Goal: Task Accomplishment & Management: Manage account settings

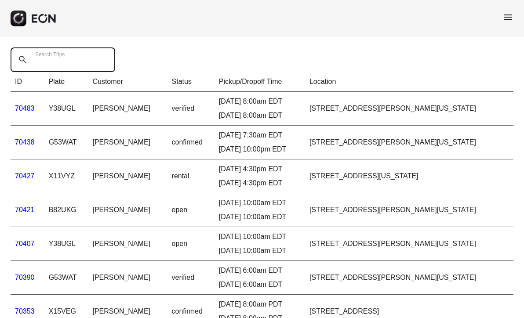
click at [64, 65] on Trips "Search Trips" at bounding box center [63, 60] width 105 height 25
paste Trips "*****"
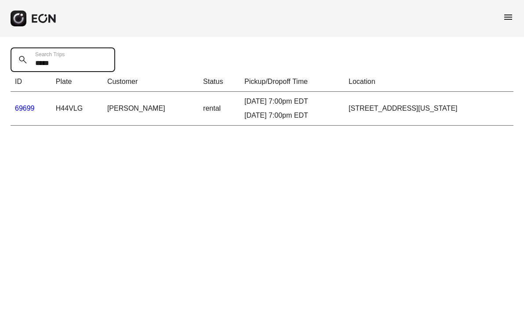
type Trips "*****"
click at [26, 110] on link "69699" at bounding box center [25, 108] width 20 height 7
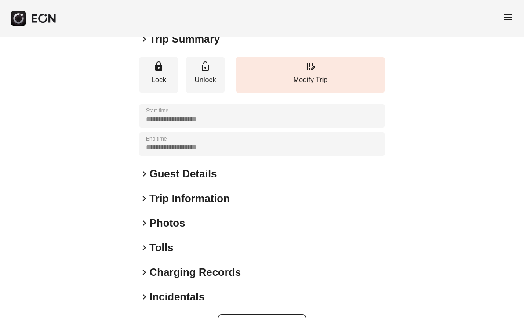
scroll to position [120, 0]
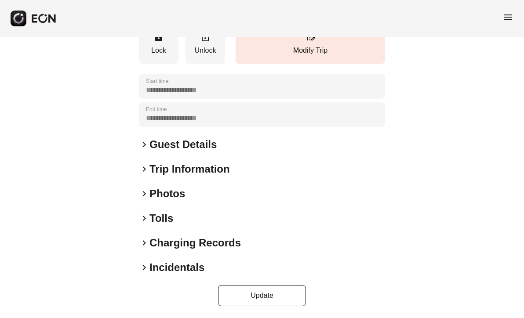
click at [144, 267] on span "keyboard_arrow_right" at bounding box center [144, 268] width 11 height 11
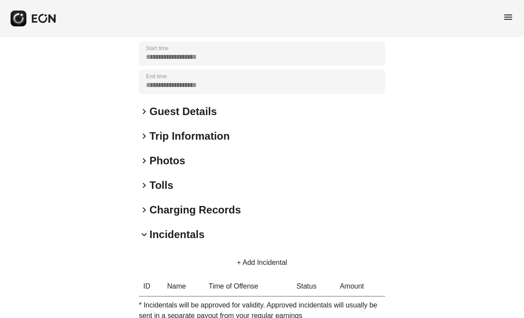
scroll to position [237, 0]
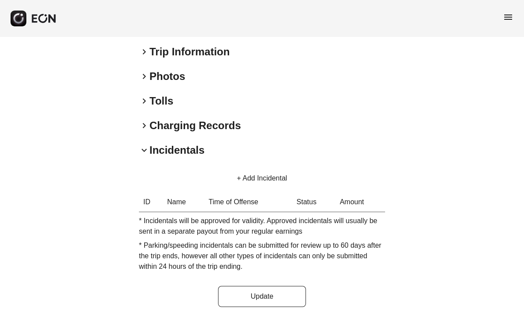
click at [449, 224] on div "**********" at bounding box center [262, 60] width 524 height 520
click at [268, 177] on button "+ Add Incidental" at bounding box center [262, 178] width 71 height 21
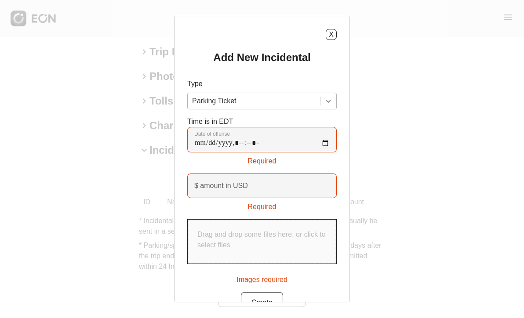
click at [329, 102] on icon at bounding box center [328, 101] width 5 height 3
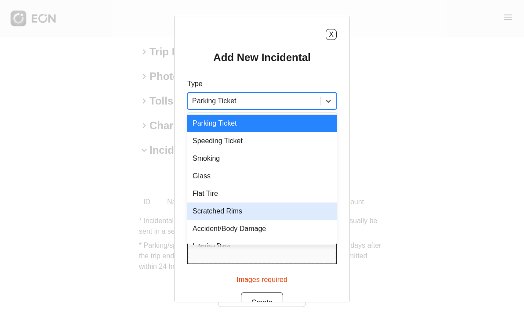
click at [264, 211] on div "Scratched Rims" at bounding box center [262, 212] width 150 height 18
type USD "***"
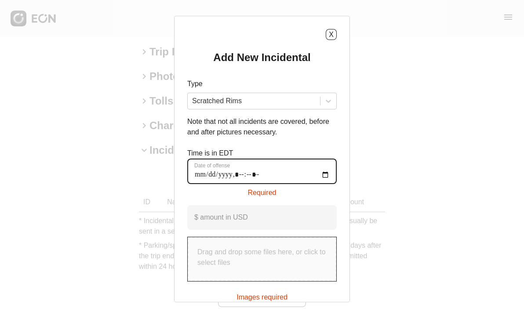
click at [243, 174] on offense "Date of offense" at bounding box center [262, 172] width 150 height 26
click at [198, 175] on offense "Date of offense" at bounding box center [262, 172] width 150 height 26
type offense "**********"
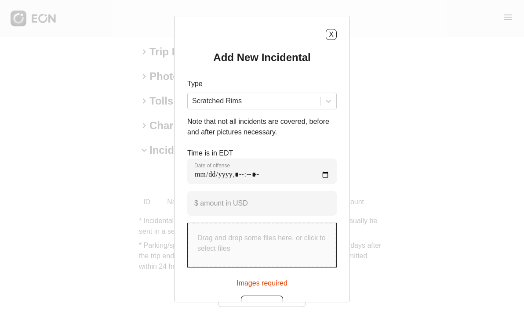
click at [470, 207] on div "X Add New Incidental Type Scratched Rims Note that not all incidents are covere…" at bounding box center [262, 159] width 524 height 318
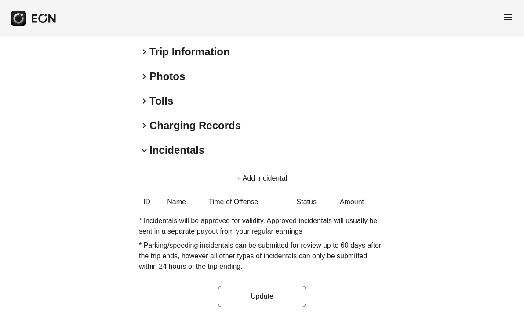
click at [264, 180] on button "+ Add Incidental" at bounding box center [262, 178] width 71 height 21
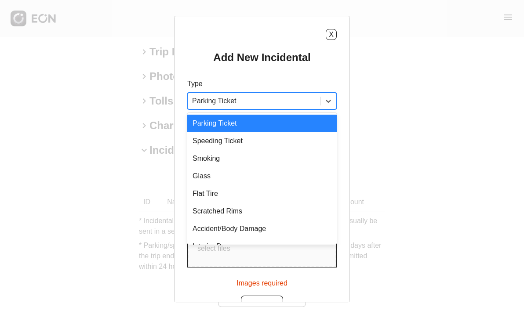
click at [270, 98] on div at bounding box center [254, 101] width 124 height 12
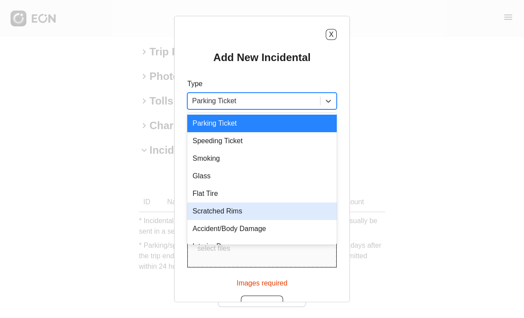
click at [215, 214] on div "Scratched Rims" at bounding box center [262, 212] width 150 height 18
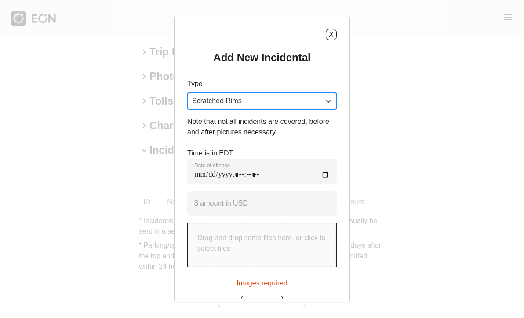
click at [234, 242] on p "Drag and drop some files here, or click to select files" at bounding box center [262, 243] width 129 height 21
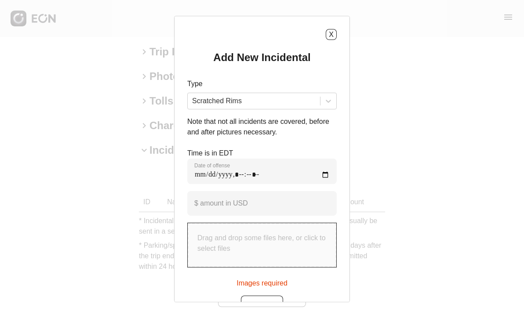
type input "**********"
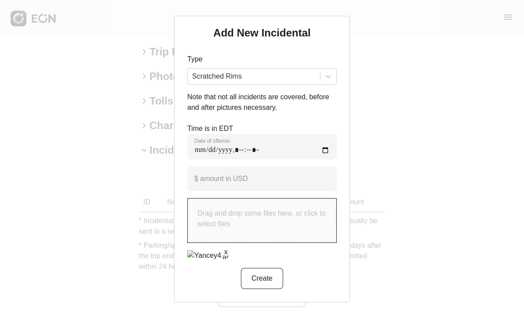
scroll to position [42, 0]
click at [257, 158] on div "Add New Incidental Type Scratched Rims Note that not all incidents are covered,…" at bounding box center [262, 157] width 150 height 263
click at [266, 279] on button "Create" at bounding box center [262, 278] width 42 height 21
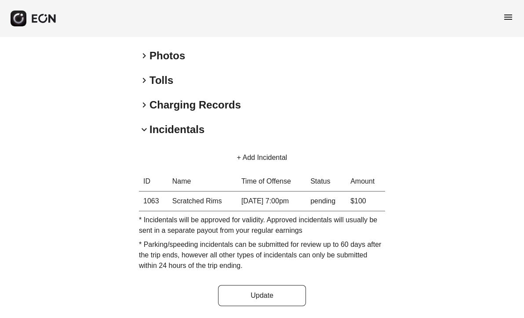
scroll to position [141, 0]
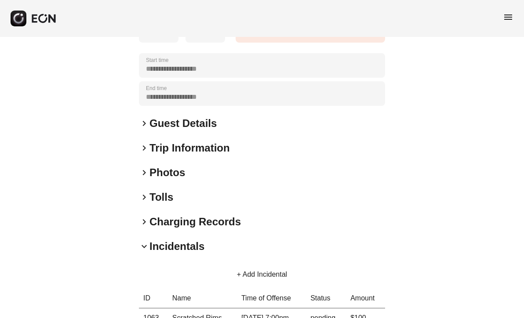
click at [146, 172] on span "keyboard_arrow_right" at bounding box center [144, 173] width 11 height 11
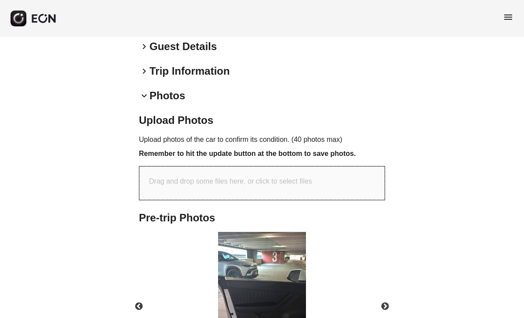
scroll to position [258, 0]
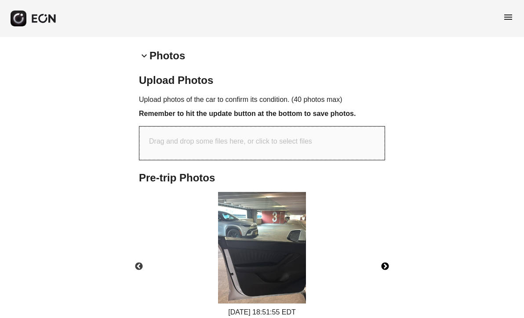
click at [382, 269] on button "Next" at bounding box center [385, 267] width 31 height 31
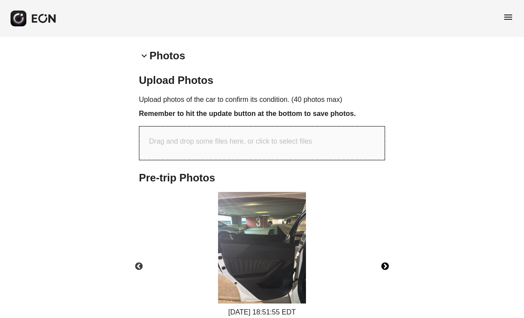
scroll to position [317, 0]
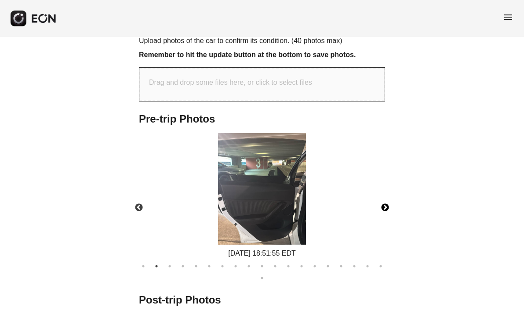
click at [384, 208] on button "Next" at bounding box center [385, 208] width 31 height 31
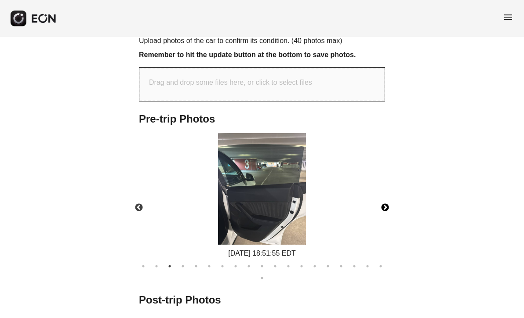
click at [384, 208] on button "Next" at bounding box center [385, 208] width 31 height 31
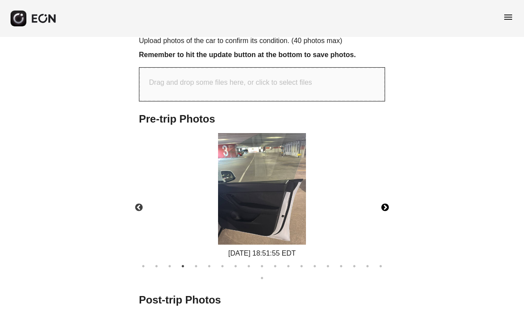
click at [384, 207] on button "Next" at bounding box center [385, 208] width 31 height 31
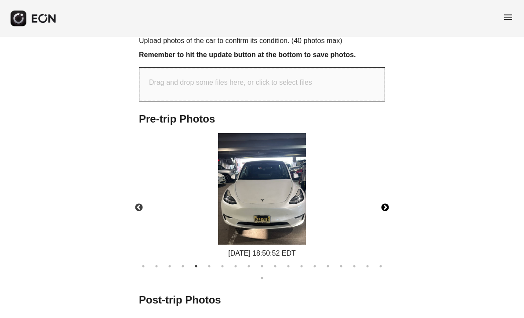
click at [384, 207] on button "Next" at bounding box center [385, 208] width 31 height 31
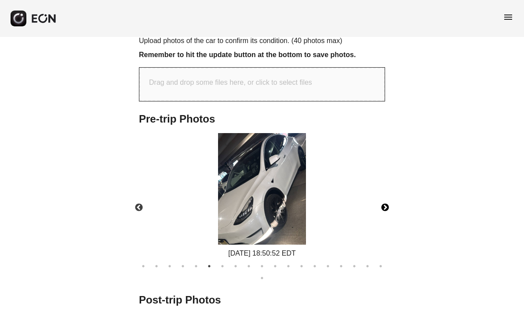
click at [384, 207] on button "Next" at bounding box center [385, 208] width 31 height 31
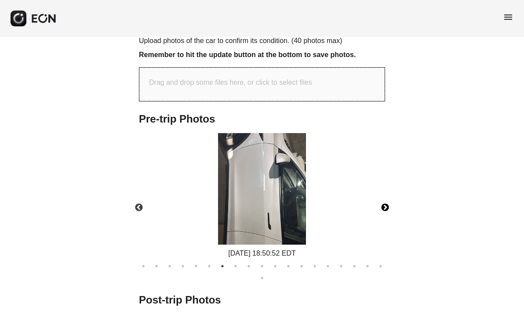
click at [384, 207] on button "Next" at bounding box center [385, 208] width 31 height 31
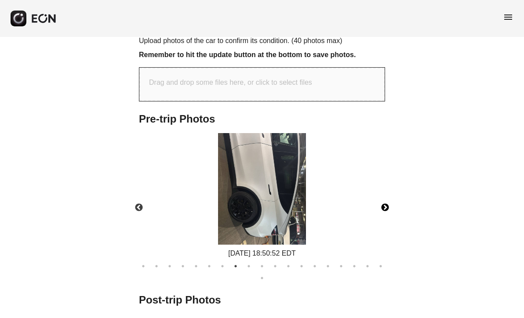
click at [384, 207] on button "Next" at bounding box center [385, 208] width 31 height 31
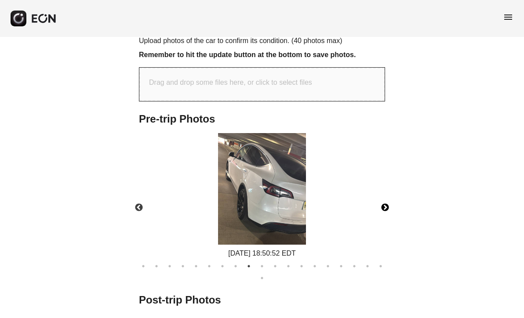
click at [384, 207] on button "Next" at bounding box center [385, 208] width 31 height 31
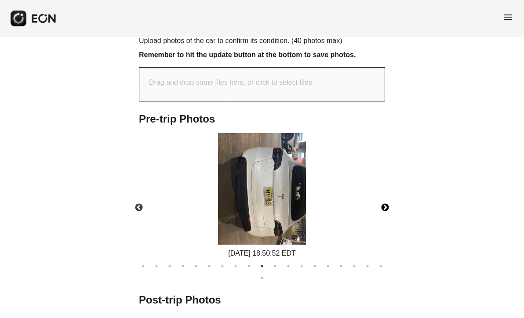
click at [387, 207] on button "Next" at bounding box center [385, 208] width 31 height 31
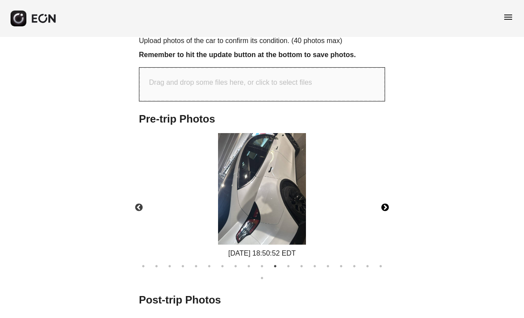
click at [387, 207] on button "Next" at bounding box center [385, 208] width 31 height 31
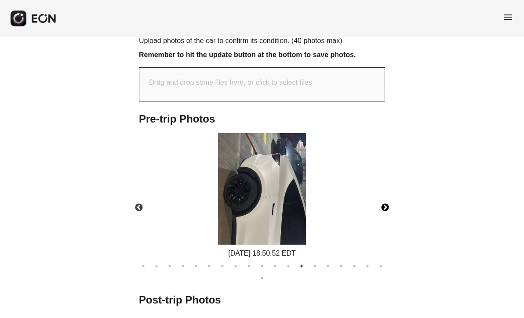
click at [387, 207] on button "Next" at bounding box center [385, 208] width 31 height 31
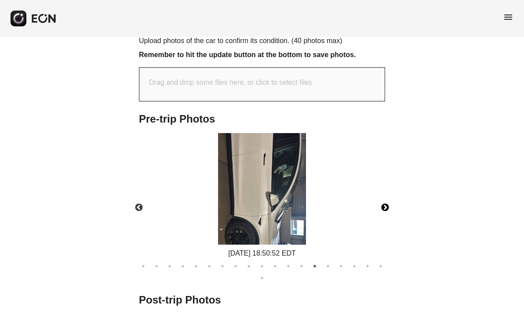
click at [387, 207] on button "Next" at bounding box center [385, 208] width 31 height 31
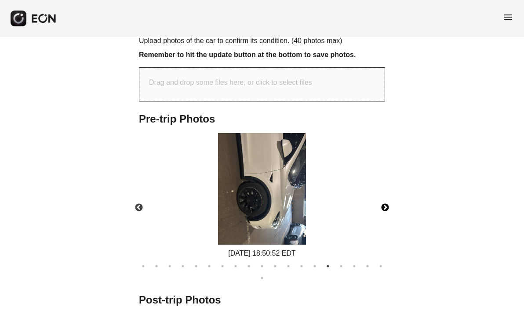
click at [249, 219] on img at bounding box center [262, 189] width 88 height 112
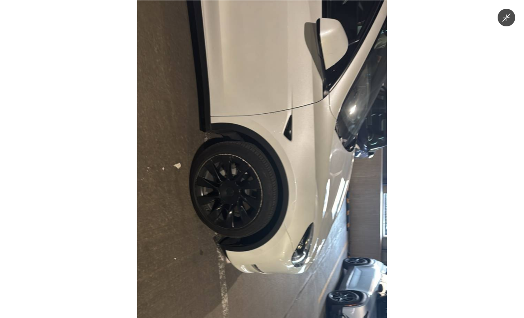
click at [250, 218] on img at bounding box center [262, 159] width 250 height 318
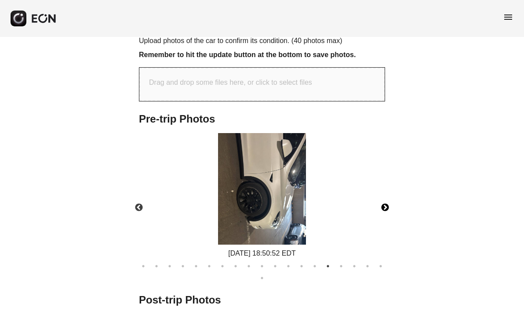
click at [252, 217] on img at bounding box center [262, 189] width 88 height 112
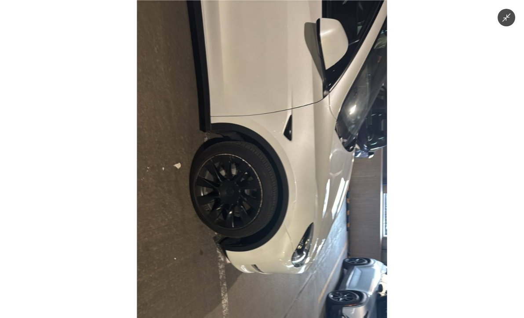
click at [465, 25] on div at bounding box center [262, 159] width 524 height 318
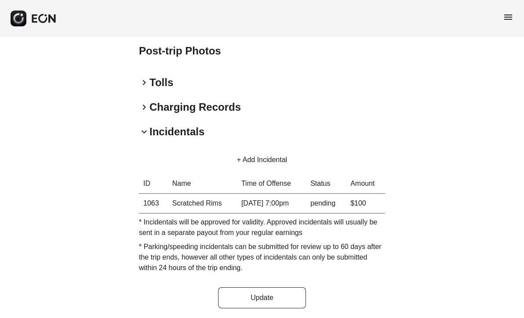
scroll to position [568, 0]
